Goal: Information Seeking & Learning: Learn about a topic

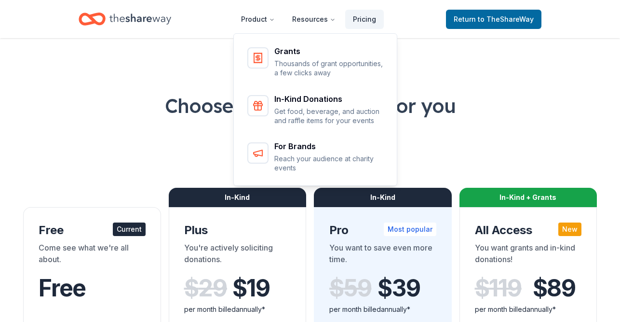
click at [125, 18] on icon "Home" at bounding box center [140, 19] width 62 height 20
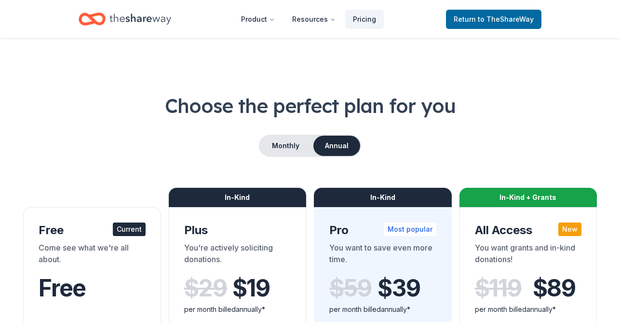
click at [494, 24] on span "Return to TheShareWay" at bounding box center [494, 20] width 80 height 12
click at [467, 14] on span "Return to TheShareWay" at bounding box center [494, 20] width 80 height 12
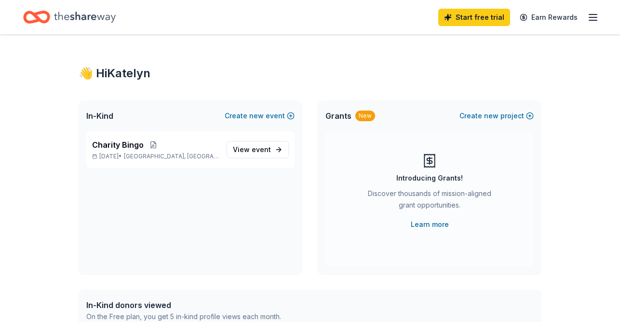
click at [258, 151] on span "event" at bounding box center [261, 149] width 19 height 8
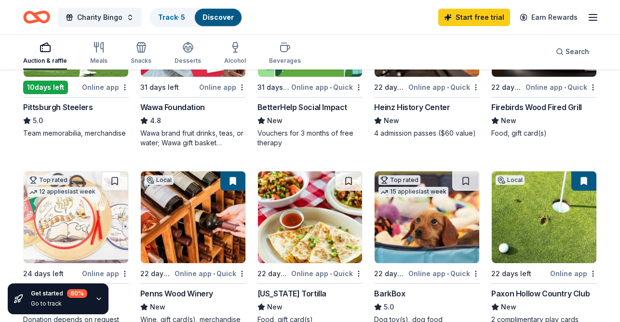
scroll to position [241, 0]
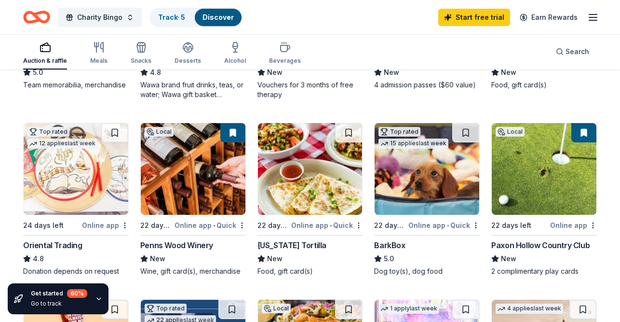
click at [556, 188] on img at bounding box center [544, 169] width 105 height 92
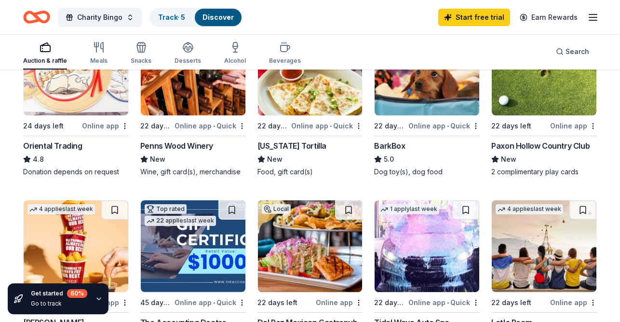
scroll to position [338, 0]
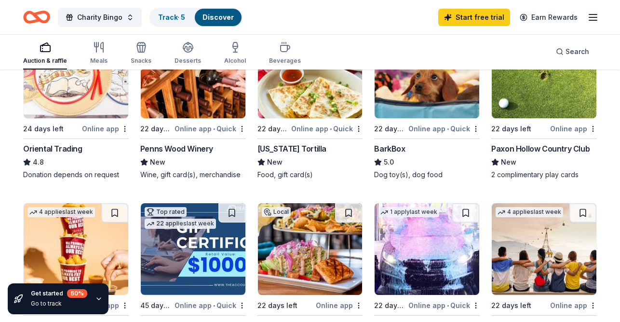
click at [99, 60] on div "Meals" at bounding box center [98, 61] width 17 height 8
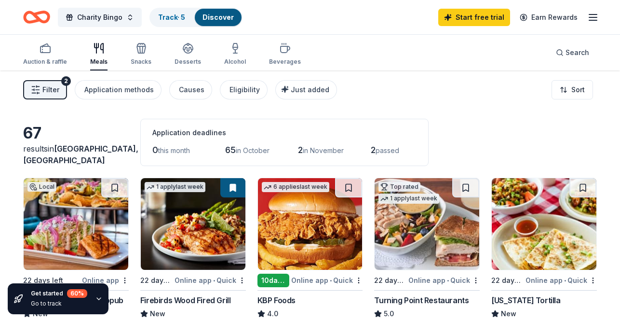
scroll to position [48, 0]
